Goal: Check status: Check status

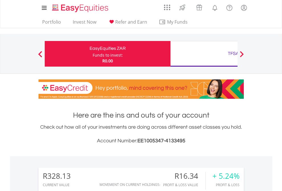
scroll to position [55, 89]
click at [93, 54] on div "Funds to invest:" at bounding box center [108, 55] width 30 height 6
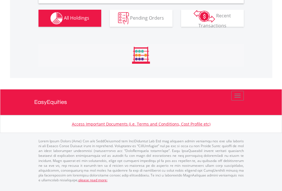
scroll to position [551, 0]
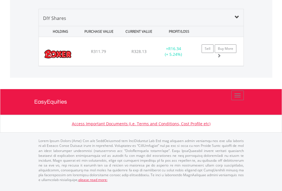
scroll to position [41, 0]
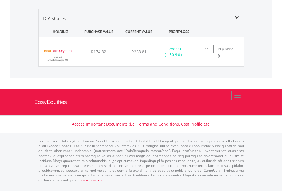
scroll to position [551, 0]
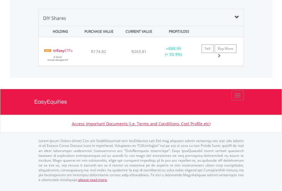
scroll to position [41, 0]
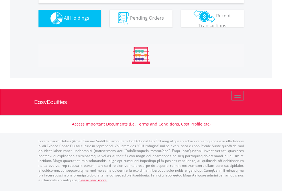
scroll to position [634, 0]
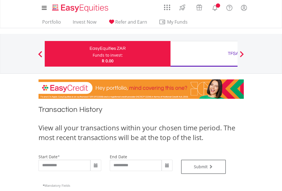
type input "**********"
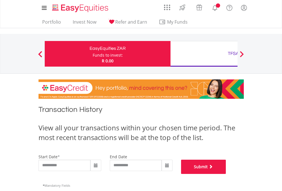
click at [226, 174] on button "Submit" at bounding box center [203, 167] width 45 height 14
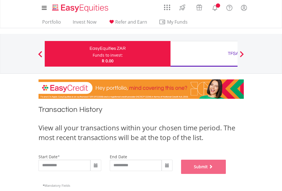
scroll to position [231, 0]
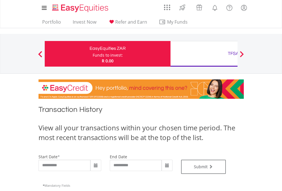
click at [204, 54] on div "TFSA" at bounding box center [233, 54] width 119 height 8
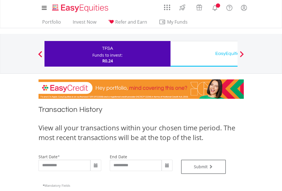
type input "**********"
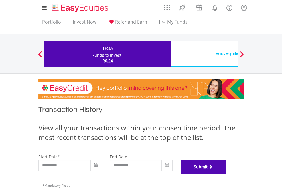
click at [226, 174] on button "Submit" at bounding box center [203, 167] width 45 height 14
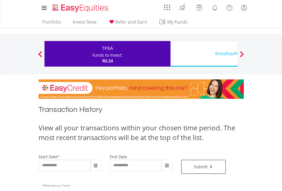
click at [204, 54] on div "EasyEquities USD" at bounding box center [233, 54] width 119 height 8
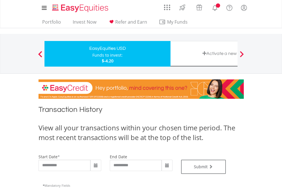
type input "**********"
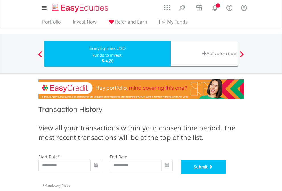
click at [226, 174] on button "Submit" at bounding box center [203, 167] width 45 height 14
